Goal: Information Seeking & Learning: Learn about a topic

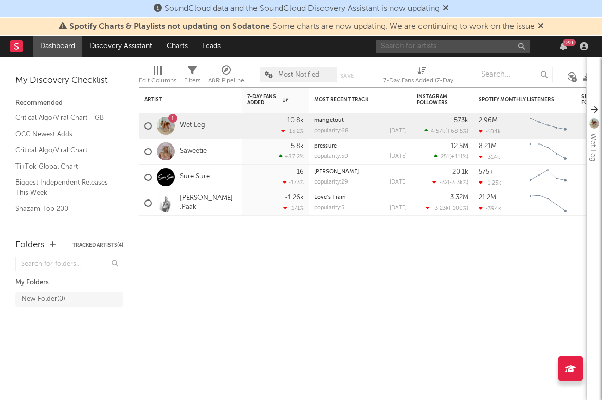
click at [451, 42] on input "text" at bounding box center [453, 46] width 154 height 13
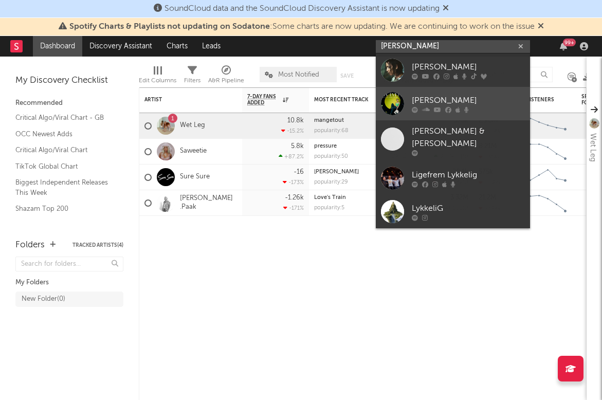
type input "[PERSON_NAME]"
click at [428, 103] on div "[PERSON_NAME]" at bounding box center [467, 100] width 113 height 12
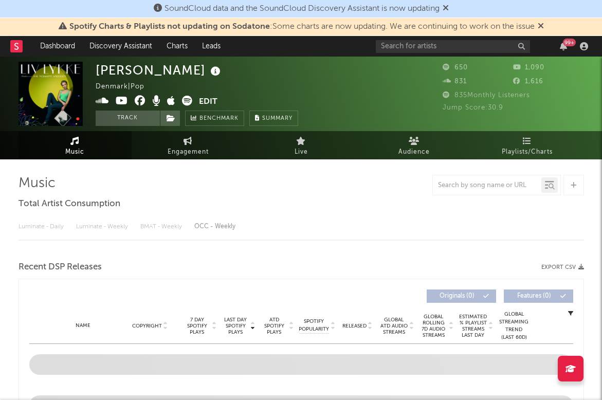
select select "1w"
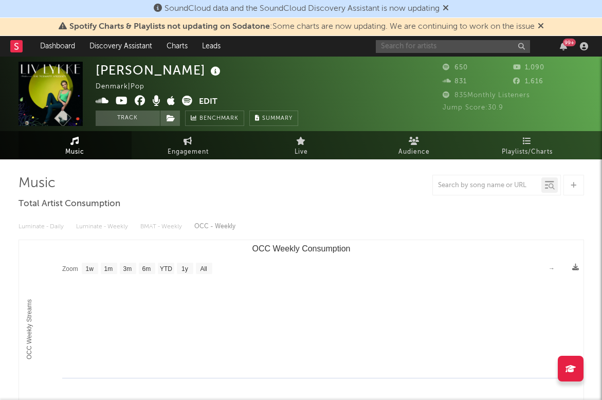
click at [395, 51] on input "text" at bounding box center [453, 46] width 154 height 13
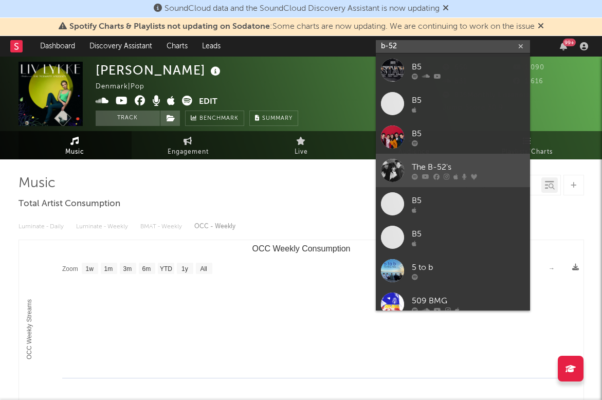
type input "b-52"
click at [425, 162] on div "The B-52's" at bounding box center [467, 167] width 113 height 12
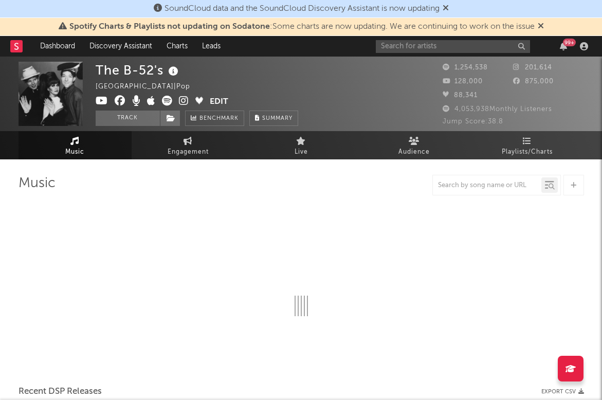
select select "6m"
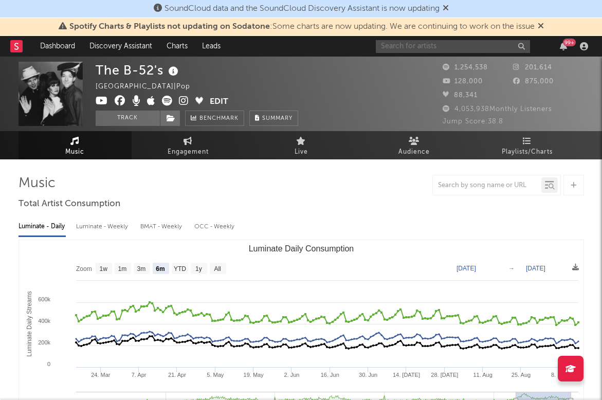
click at [408, 44] on input "text" at bounding box center [453, 46] width 154 height 13
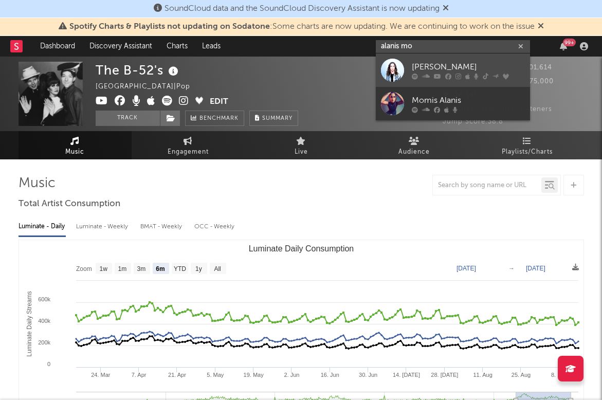
type input "alanis mo"
click at [428, 60] on link "[PERSON_NAME]" at bounding box center [453, 69] width 154 height 33
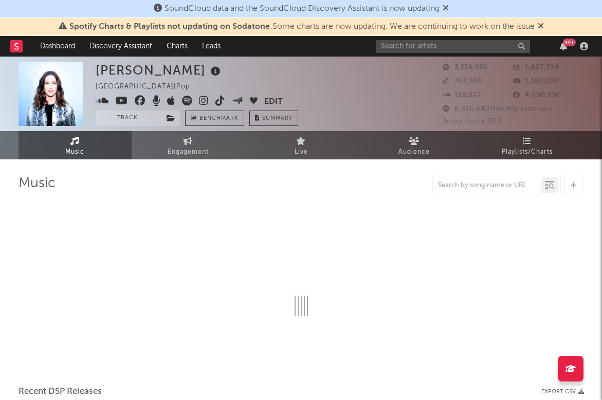
select select "6m"
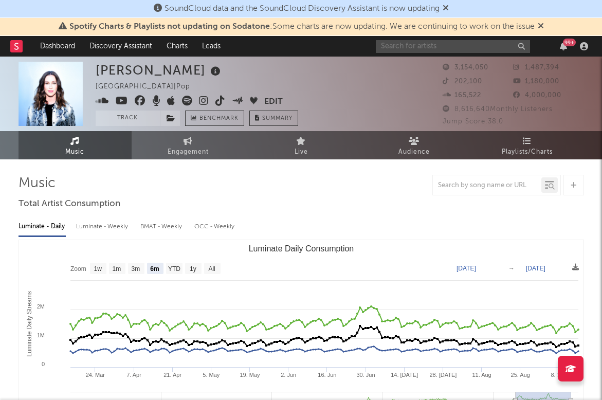
click at [455, 41] on input "text" at bounding box center [453, 46] width 154 height 13
click at [352, 57] on div "[PERSON_NAME] [GEOGRAPHIC_DATA] | Pop Edit Track Benchmark Summary 3,154,050 1,…" at bounding box center [301, 94] width 602 height 74
click at [425, 39] on div "99 +" at bounding box center [484, 46] width 216 height 21
click at [406, 46] on input "text" at bounding box center [453, 46] width 154 height 13
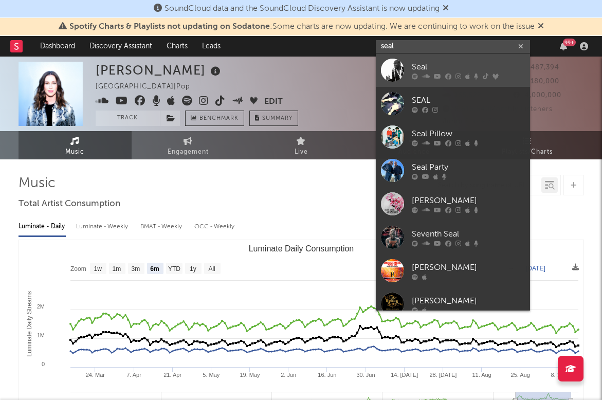
type input "seal"
click at [406, 67] on link "Seal" at bounding box center [453, 69] width 154 height 33
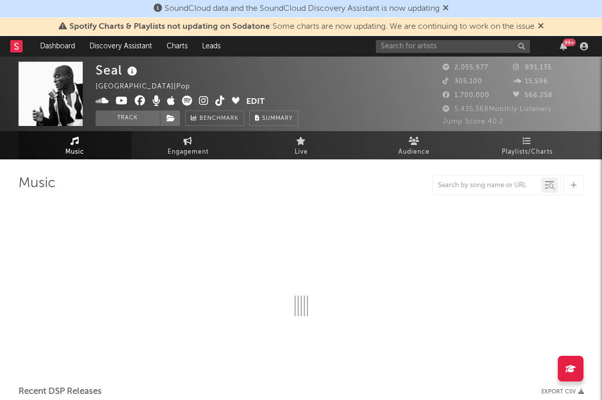
select select "6m"
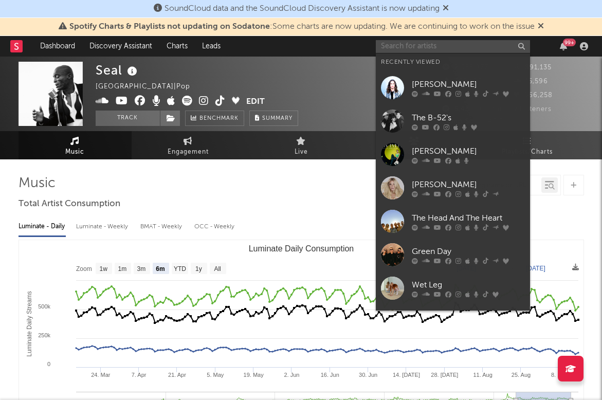
click at [413, 48] on input "text" at bounding box center [453, 46] width 154 height 13
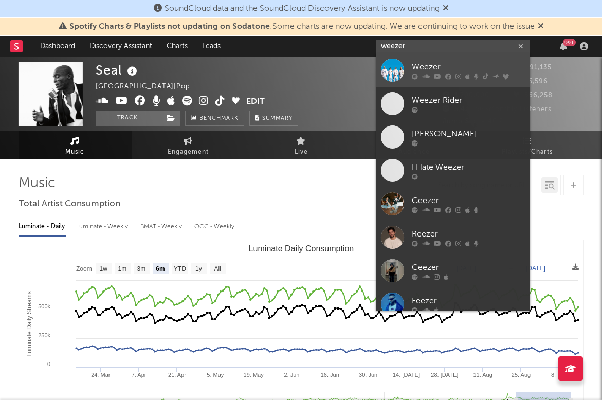
type input "weezer"
click at [428, 73] on icon at bounding box center [426, 76] width 8 height 6
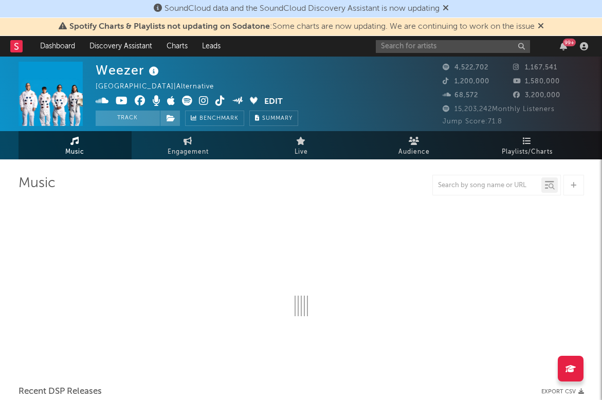
select select "6m"
